Goal: Information Seeking & Learning: Compare options

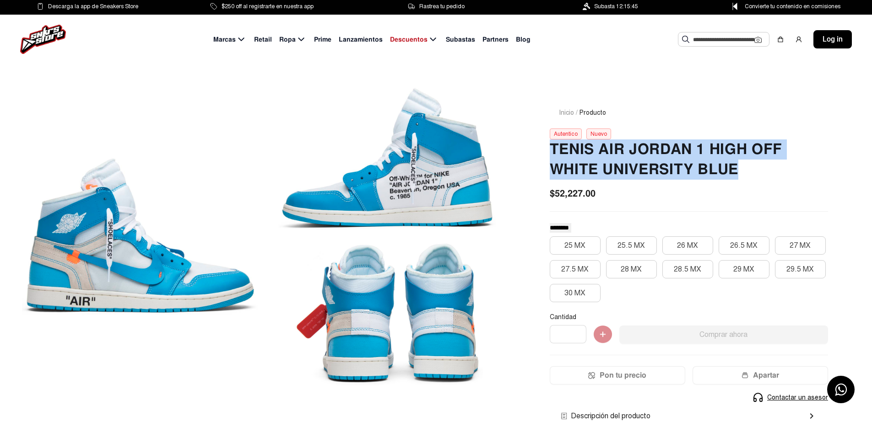
drag, startPoint x: 542, startPoint y: 143, endPoint x: 739, endPoint y: 171, distance: 198.7
click at [750, 174] on div "Inicio / Producto Autentico Nuevo Tenis Air [PERSON_NAME] 1 High Off [PERSON_NA…" at bounding box center [689, 309] width 322 height 447
copy h2 "Tenis Air Jordan 1 High Off White University Blue"
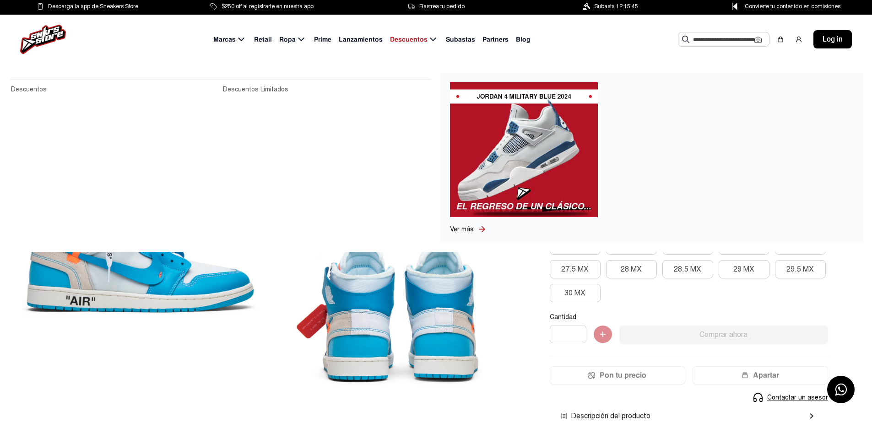
click at [410, 41] on span "Descuentos" at bounding box center [409, 40] width 38 height 10
click at [521, 131] on img at bounding box center [524, 149] width 148 height 135
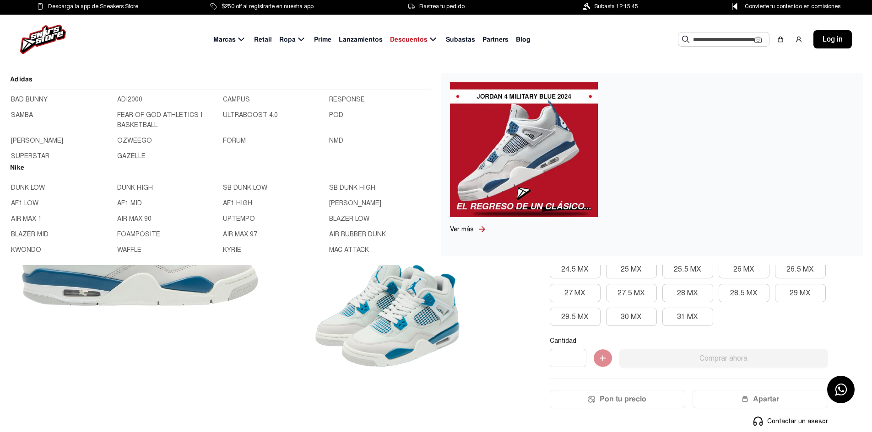
click at [61, 39] on img at bounding box center [43, 39] width 46 height 29
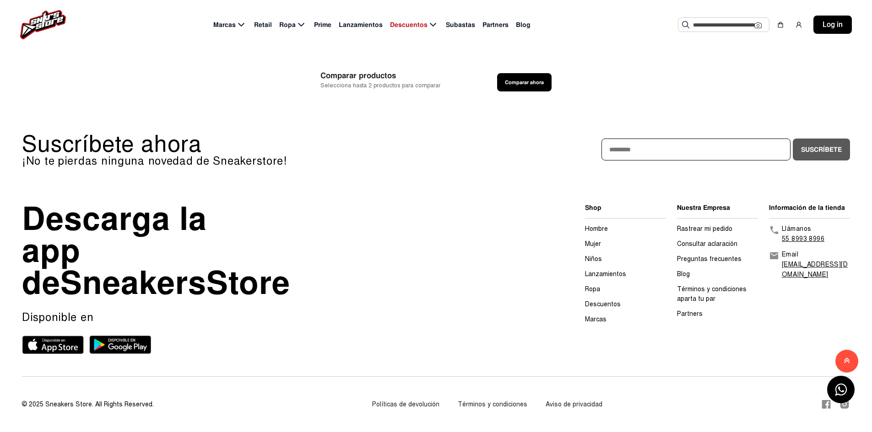
scroll to position [2872, 0]
click at [843, 412] on footer "Suscríbete ahora ¡No te pierdas ninguna novedad de Sneakerstore! Suscríbete Des…" at bounding box center [436, 264] width 872 height 336
click at [844, 408] on icon at bounding box center [844, 404] width 9 height 9
